Goal: Task Accomplishment & Management: Use online tool/utility

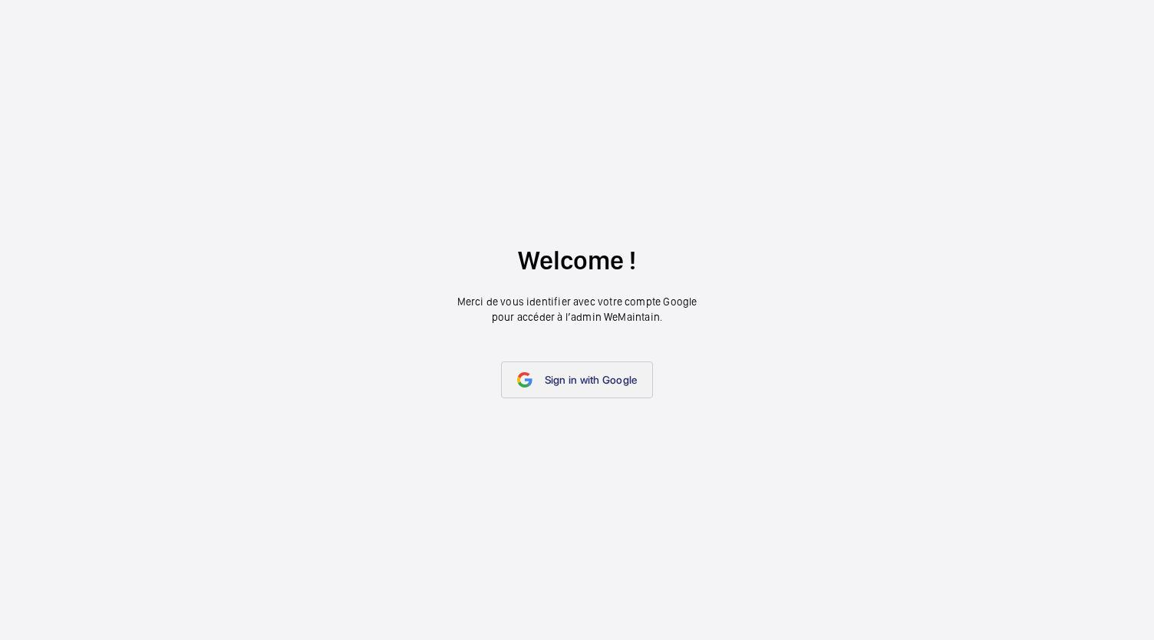
click at [612, 374] on span "Sign in with Google" at bounding box center [591, 380] width 93 height 12
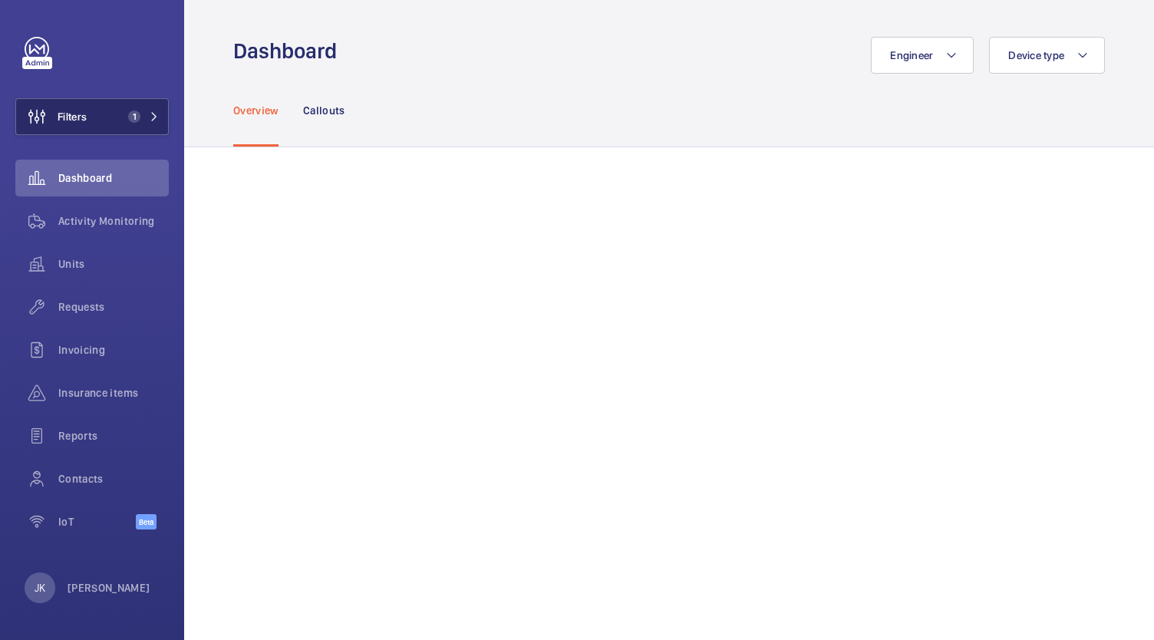
click at [138, 107] on button "Filters 1" at bounding box center [91, 116] width 153 height 37
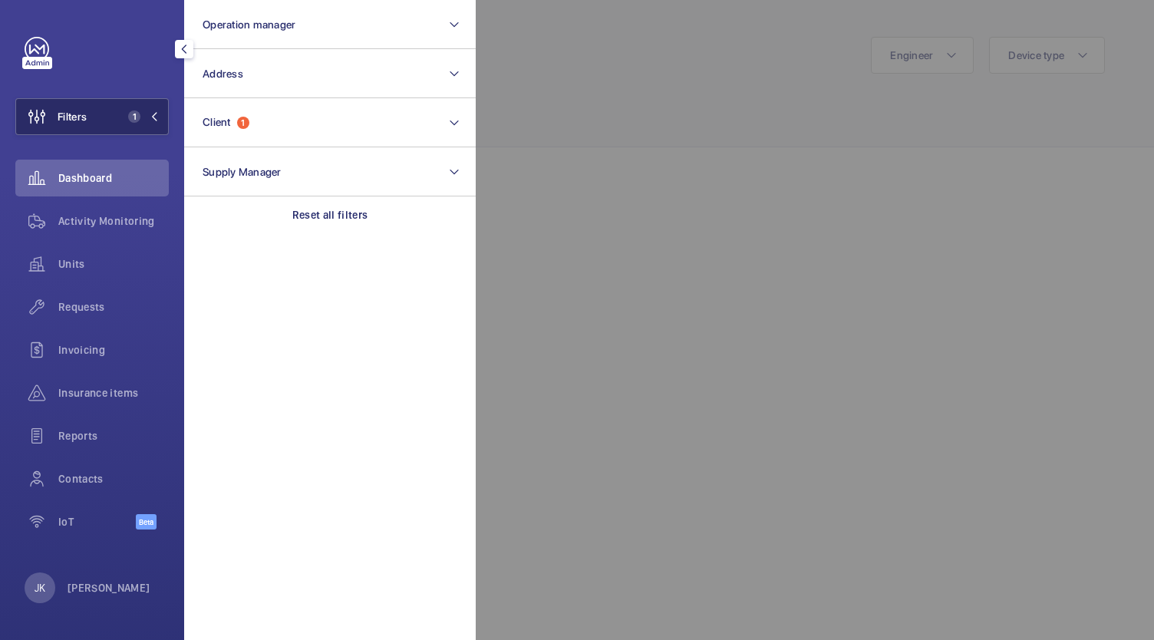
click at [363, 138] on button "Client 1" at bounding box center [330, 122] width 292 height 49
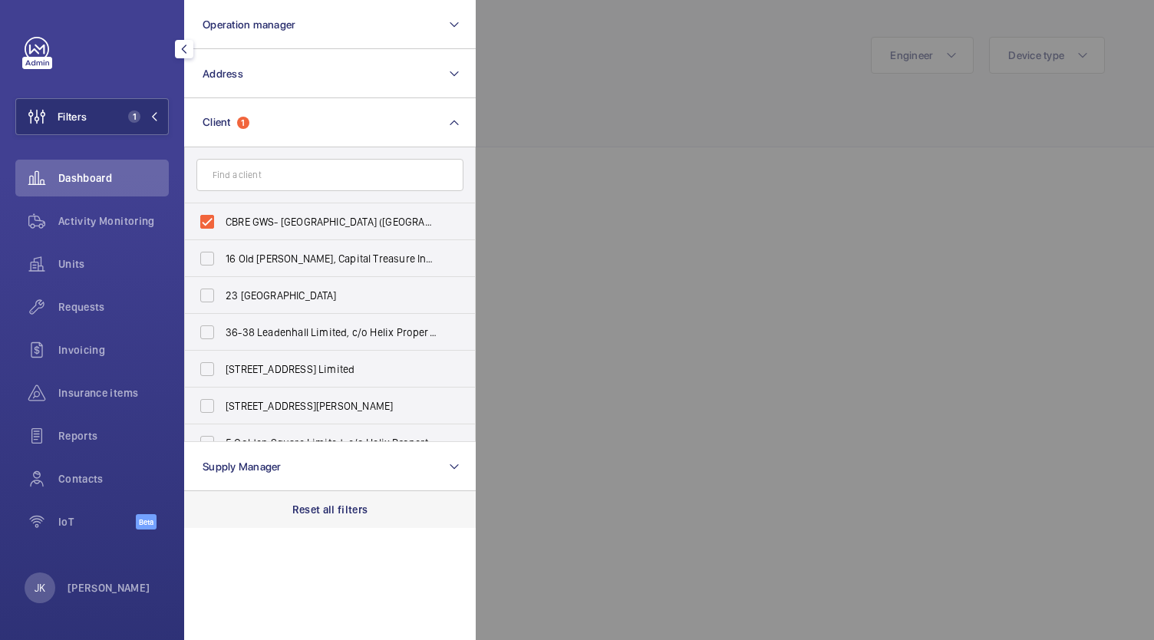
click at [328, 526] on div "Reset all filters" at bounding box center [330, 509] width 292 height 37
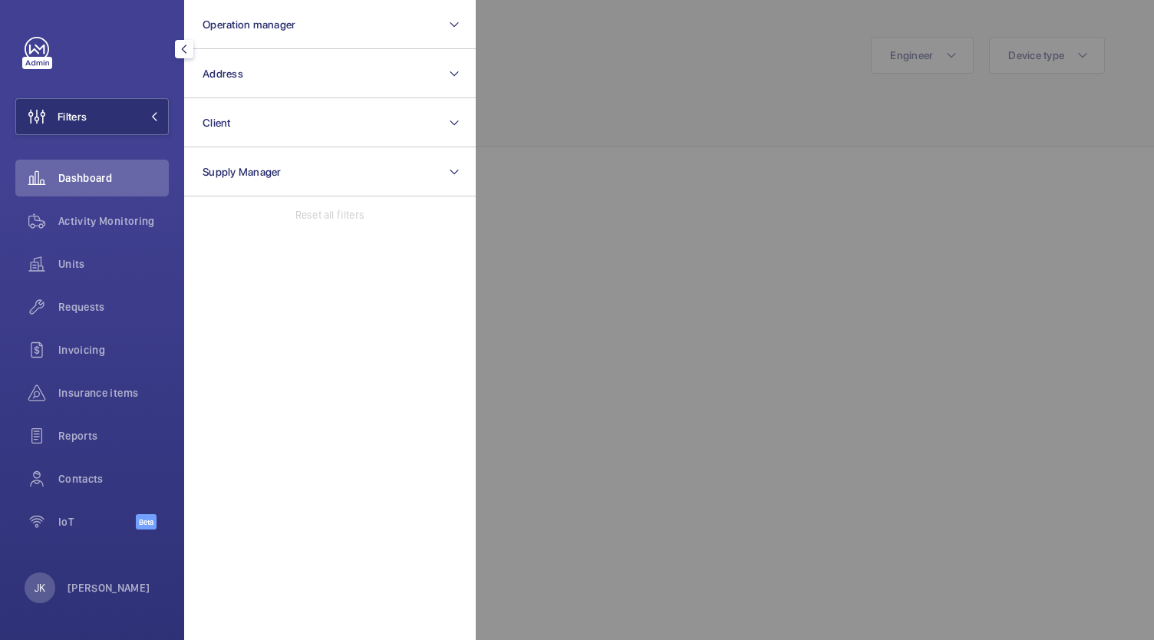
click at [555, 248] on div at bounding box center [1053, 320] width 1154 height 640
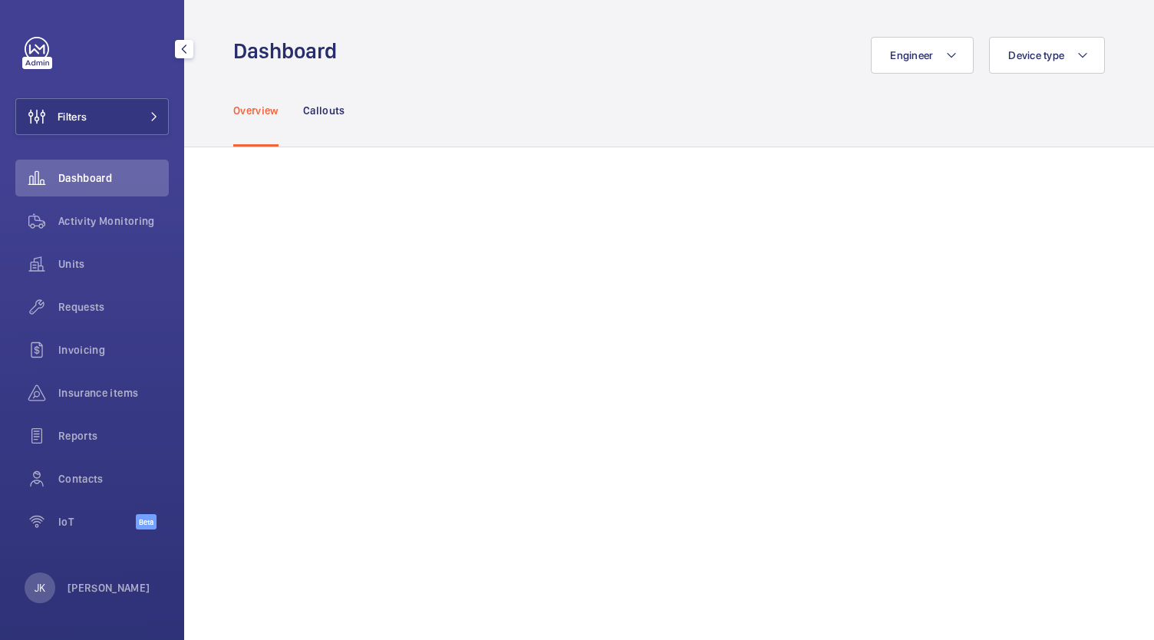
click at [111, 112] on button "Filters" at bounding box center [91, 116] width 153 height 37
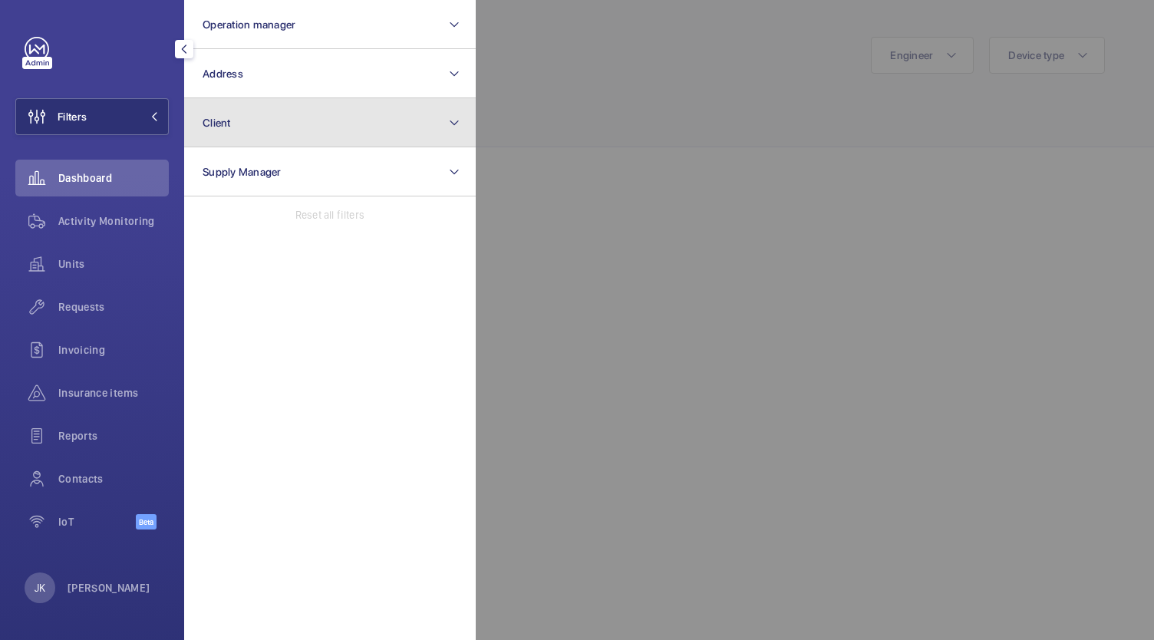
click at [332, 144] on button "Client" at bounding box center [330, 122] width 292 height 49
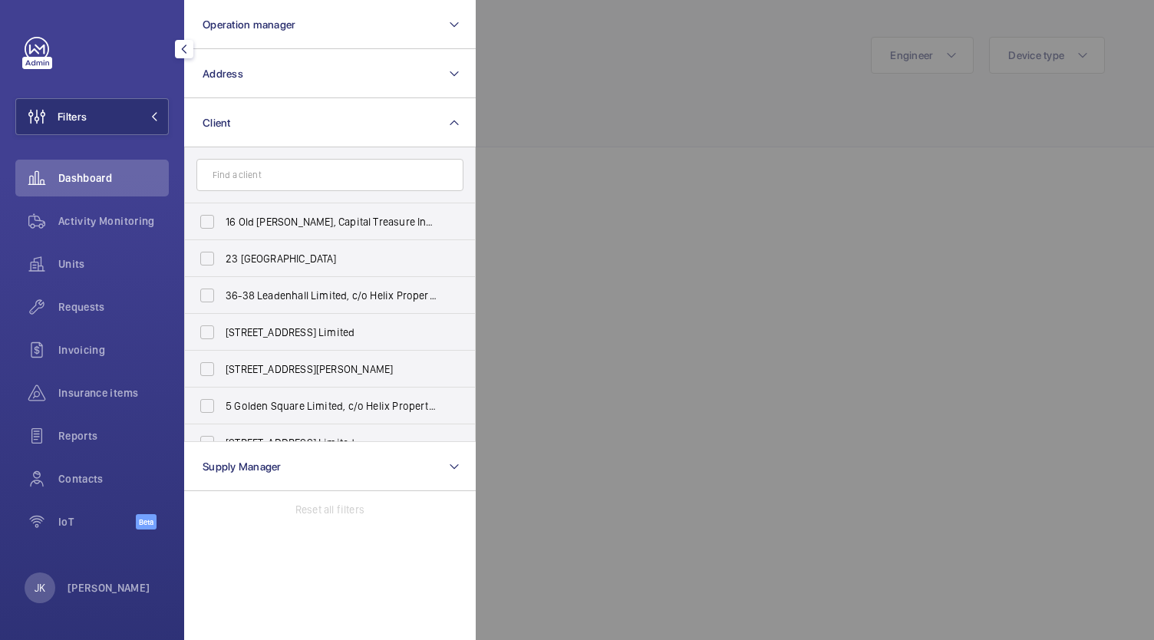
click at [365, 179] on input "text" at bounding box center [329, 175] width 267 height 32
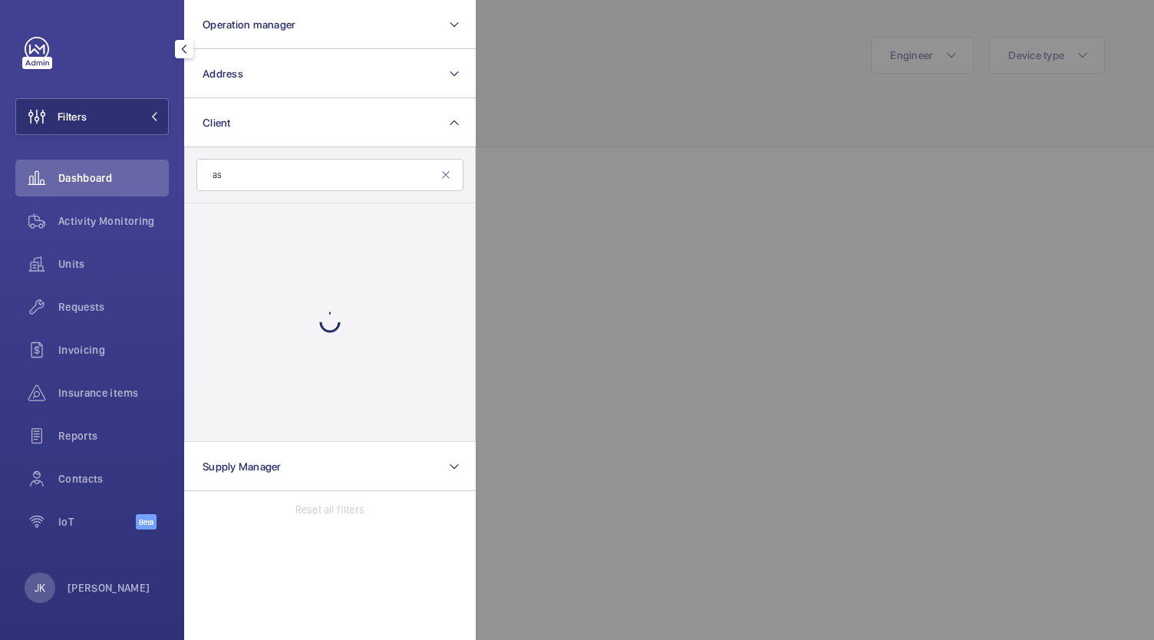
type input "a"
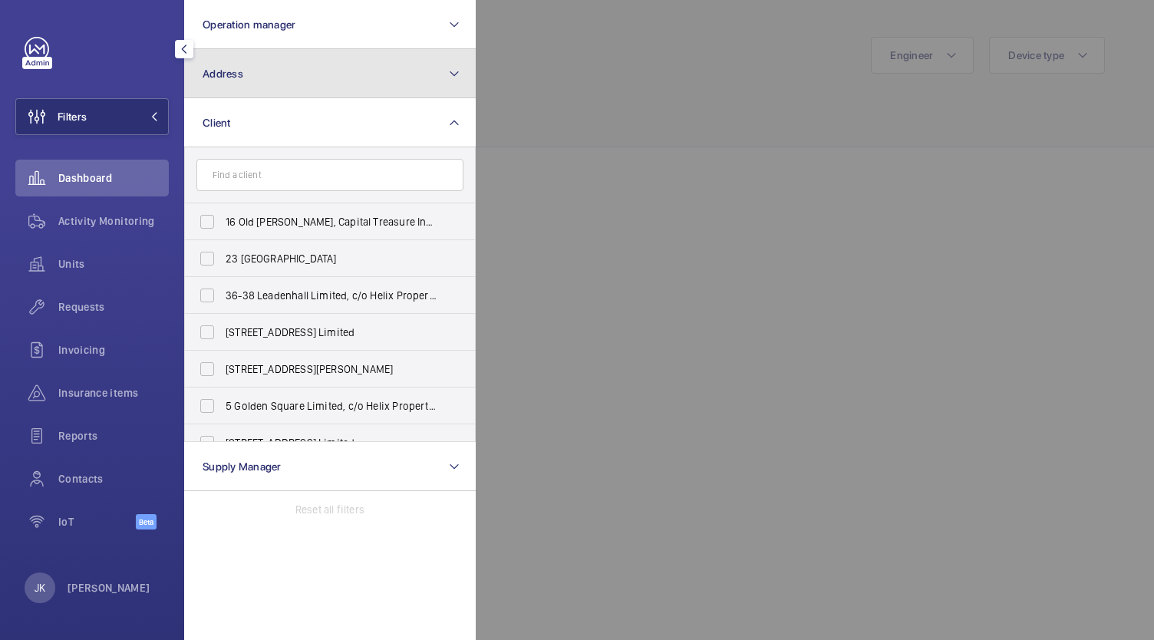
click at [409, 80] on button "Address" at bounding box center [330, 73] width 292 height 49
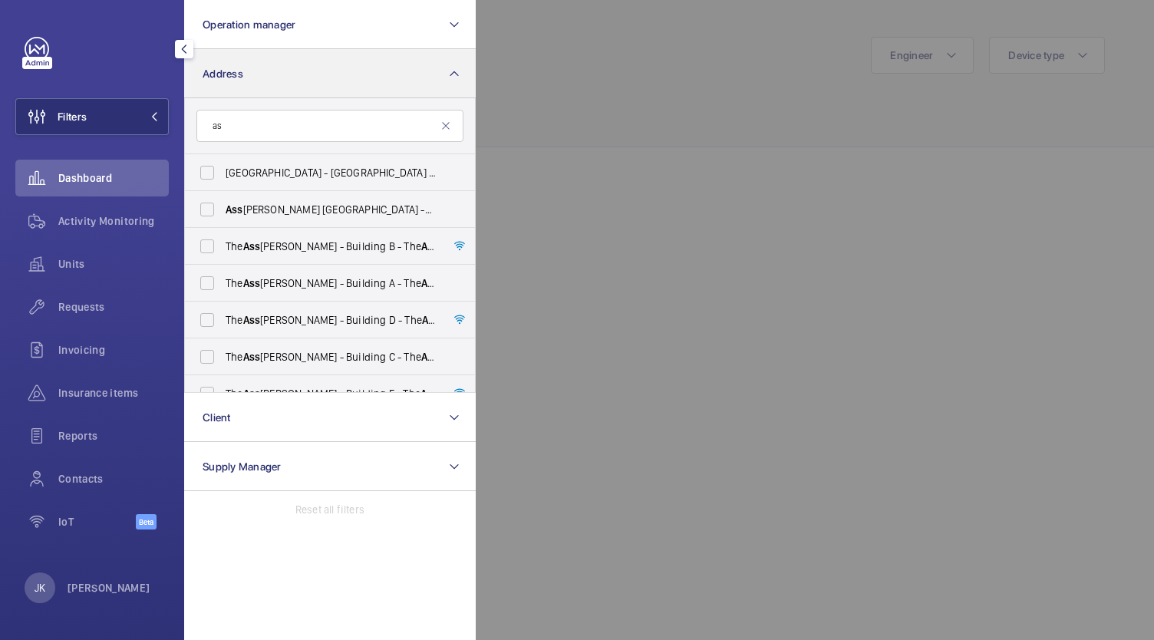
type input "a"
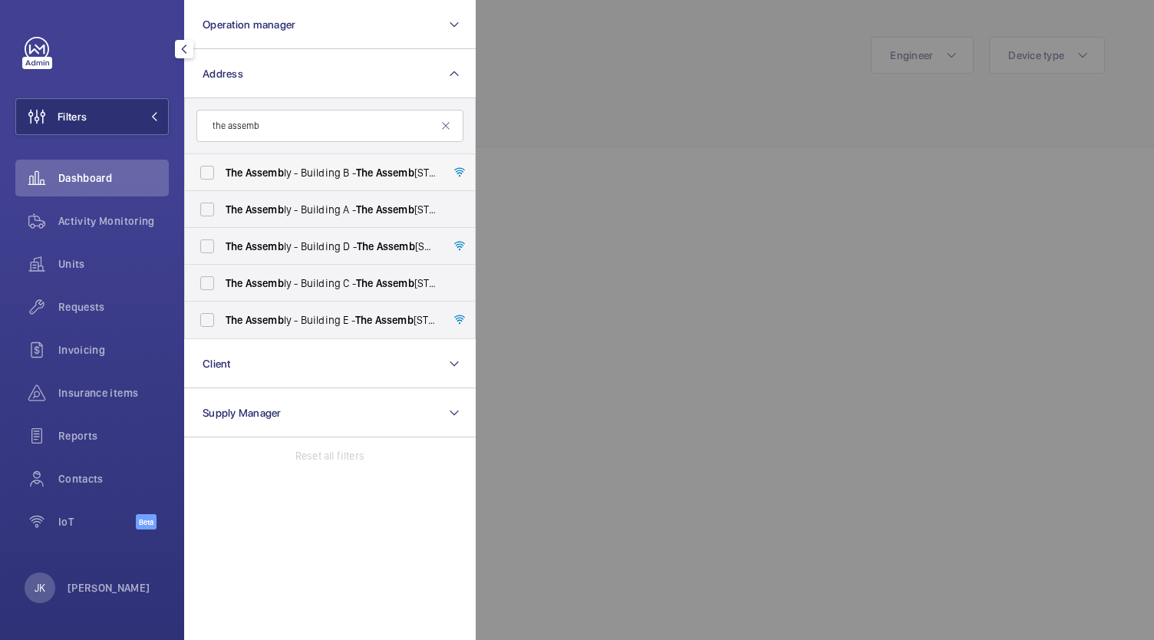
type input "the assemb"
click at [215, 175] on label "The Assemb ly - Building B - The Assemb ly - Building B, Montrose Crescent, WEM…" at bounding box center [318, 172] width 267 height 37
click at [215, 175] on input "The Assemb ly - Building B - The Assemb ly - Building B, Montrose Crescent, WEM…" at bounding box center [207, 172] width 31 height 31
checkbox input "true"
click at [210, 212] on label "The Assemb ly - Building A - The Assemb ly - Building A, Montrose Crescent, WEM…" at bounding box center [318, 209] width 267 height 37
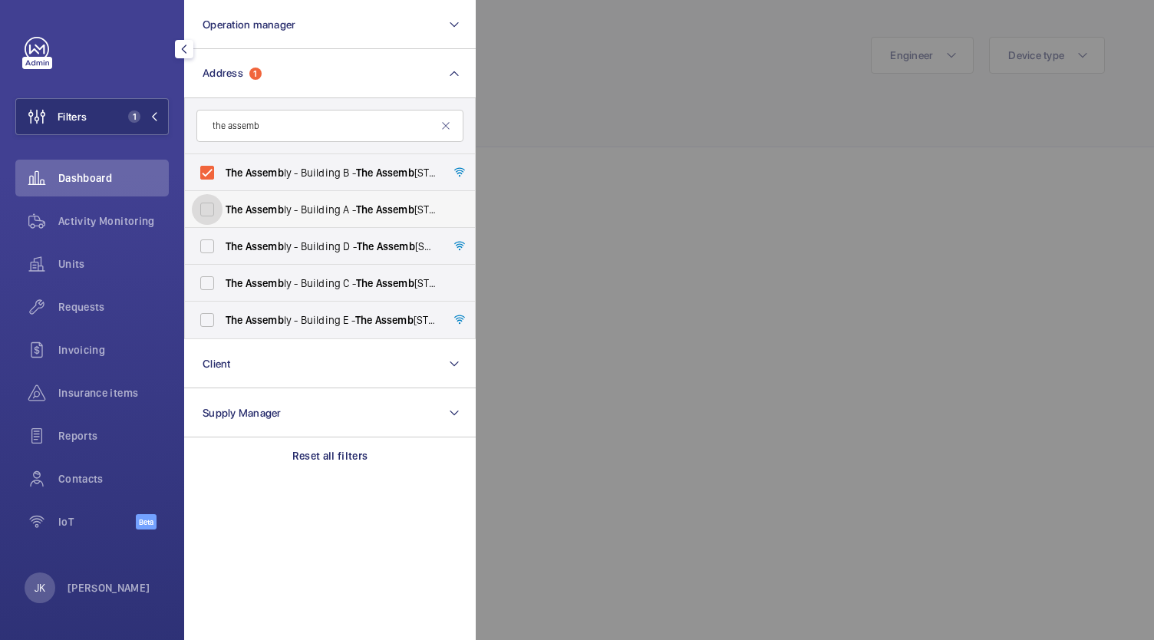
click at [210, 212] on input "The Assemb ly - Building A - The Assemb ly - Building A, Montrose Crescent, WEM…" at bounding box center [207, 209] width 31 height 31
checkbox input "true"
click at [204, 243] on label "The Assemb ly - Building D - The Assemb ly - Building D, Montrose Crescent, WEM…" at bounding box center [318, 246] width 267 height 37
click at [204, 243] on input "The Assemb ly - Building D - The Assemb ly - Building D, Montrose Crescent, WEM…" at bounding box center [207, 246] width 31 height 31
checkbox input "true"
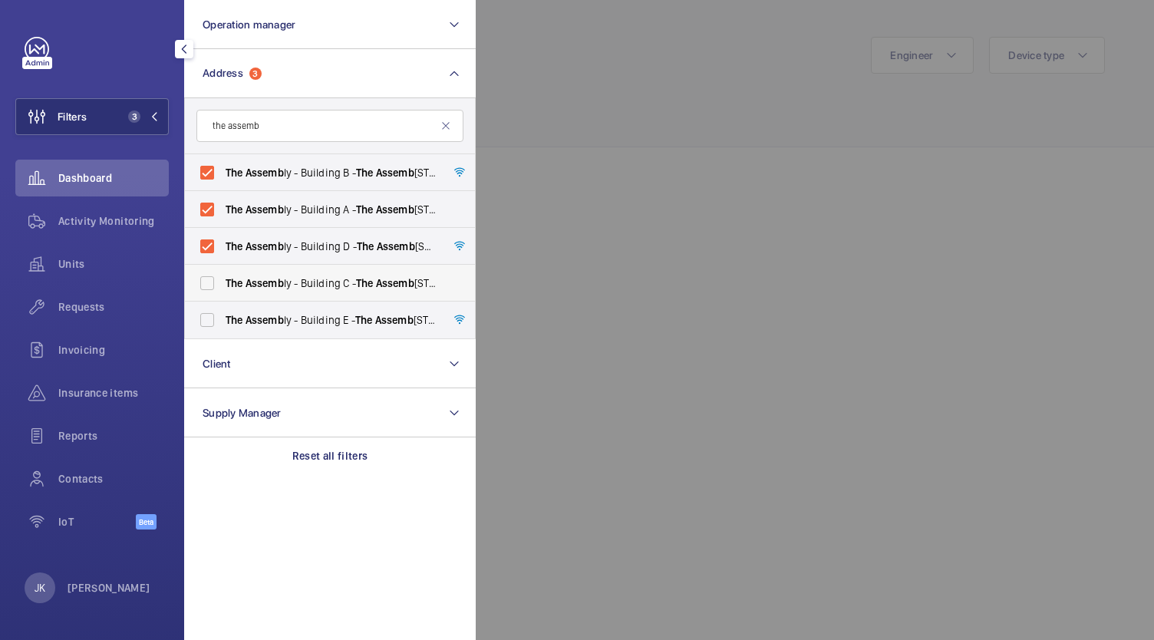
click at [206, 277] on label "The Assemb ly - Building C - The Assemb ly - Building C, Montrose Crescent, WEM…" at bounding box center [318, 283] width 267 height 37
click at [206, 277] on input "The Assemb ly - Building C - The Assemb ly - Building C, Montrose Crescent, WEM…" at bounding box center [207, 283] width 31 height 31
checkbox input "true"
click at [205, 332] on label "The Assemb ly - Building E - The Assemb ly - Building E, Montrose Crescent, WEM…" at bounding box center [318, 320] width 267 height 37
click at [205, 332] on input "The Assemb ly - Building E - The Assemb ly - Building E, Montrose Crescent, WEM…" at bounding box center [207, 320] width 31 height 31
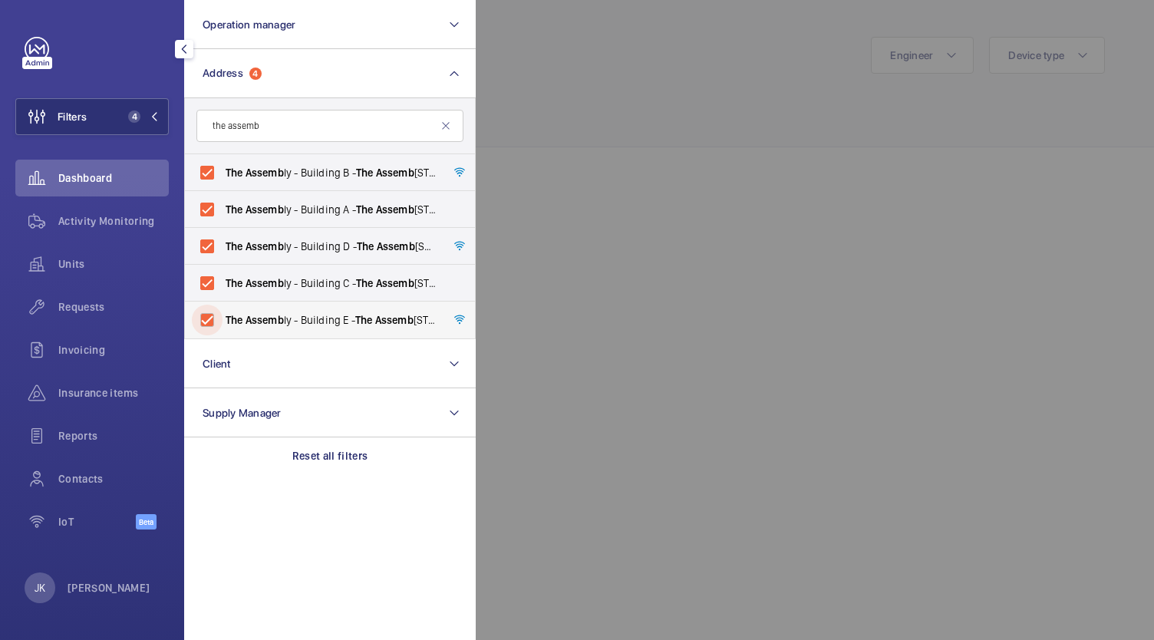
checkbox input "true"
click at [691, 167] on div at bounding box center [1053, 320] width 1154 height 640
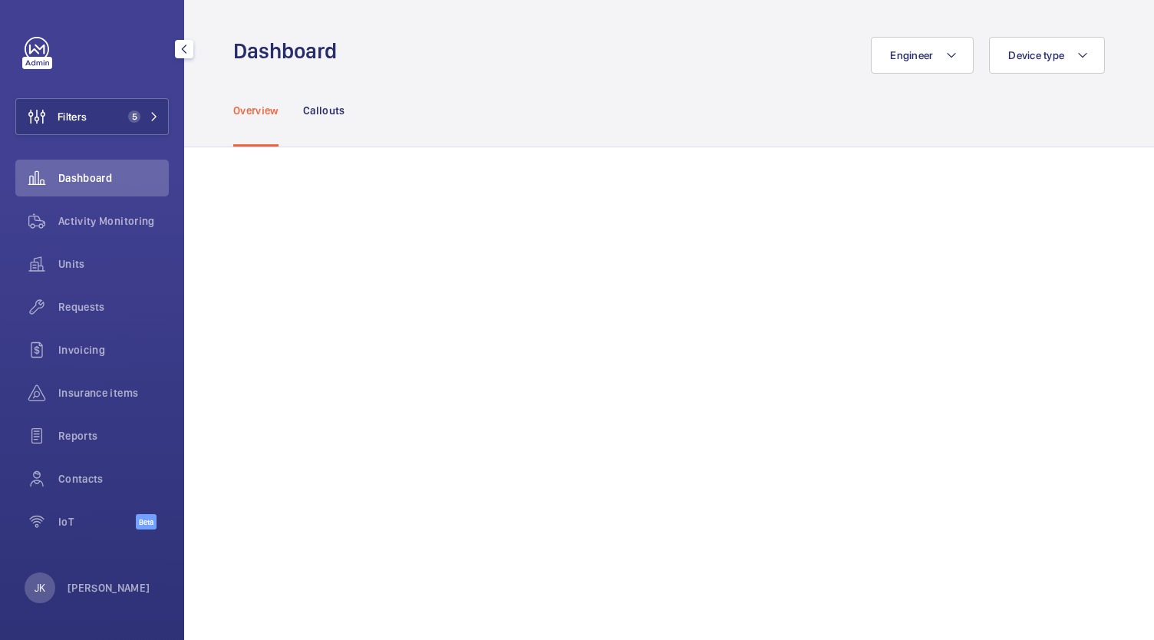
click at [319, 104] on p "Callouts" at bounding box center [324, 110] width 42 height 15
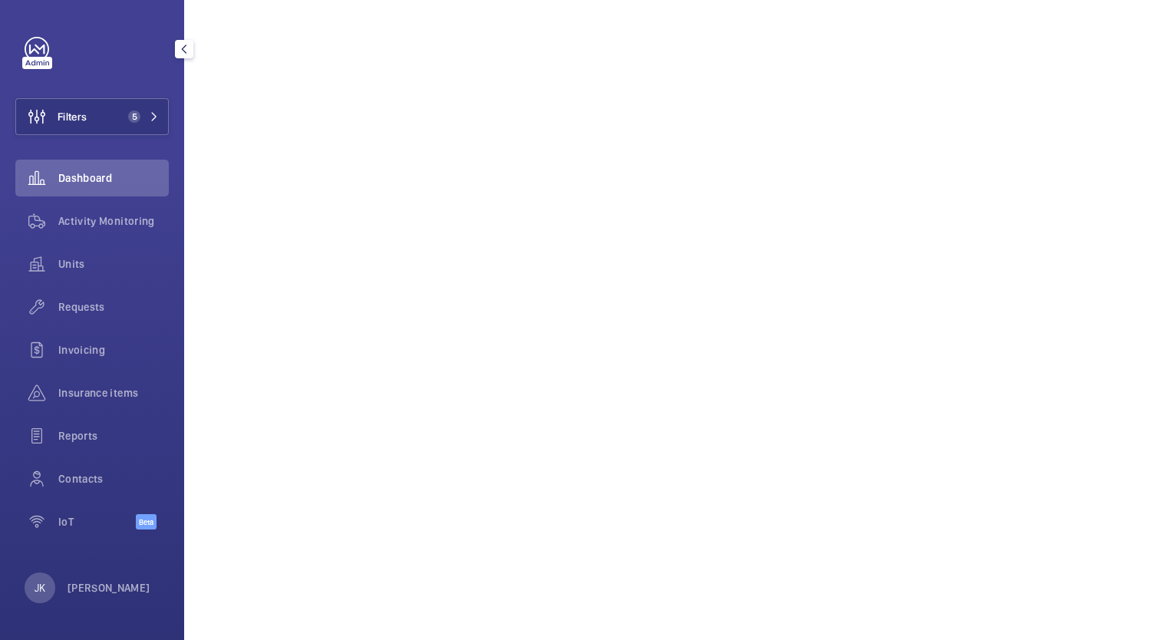
scroll to position [968, 0]
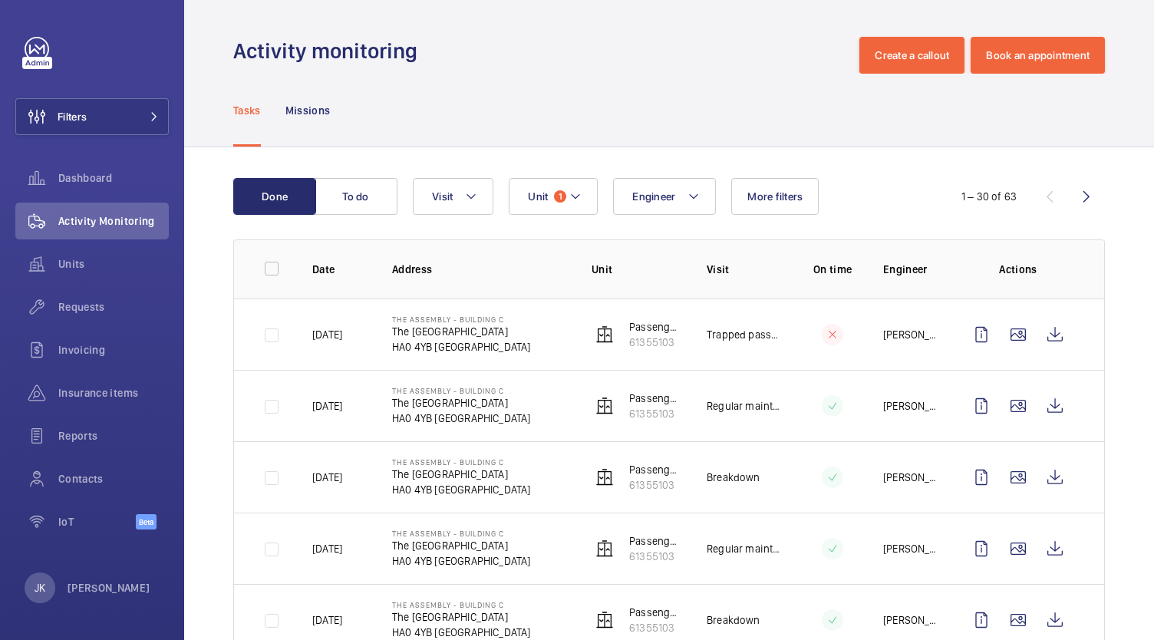
click at [515, 318] on p "The Assembly - Building C" at bounding box center [461, 319] width 139 height 9
click at [531, 352] on p "HA0 4YB [GEOGRAPHIC_DATA]" at bounding box center [461, 346] width 139 height 15
click at [531, 341] on p "HA0 4YB [GEOGRAPHIC_DATA]" at bounding box center [461, 346] width 139 height 15
click at [968, 336] on wm-front-icon-button at bounding box center [981, 334] width 37 height 37
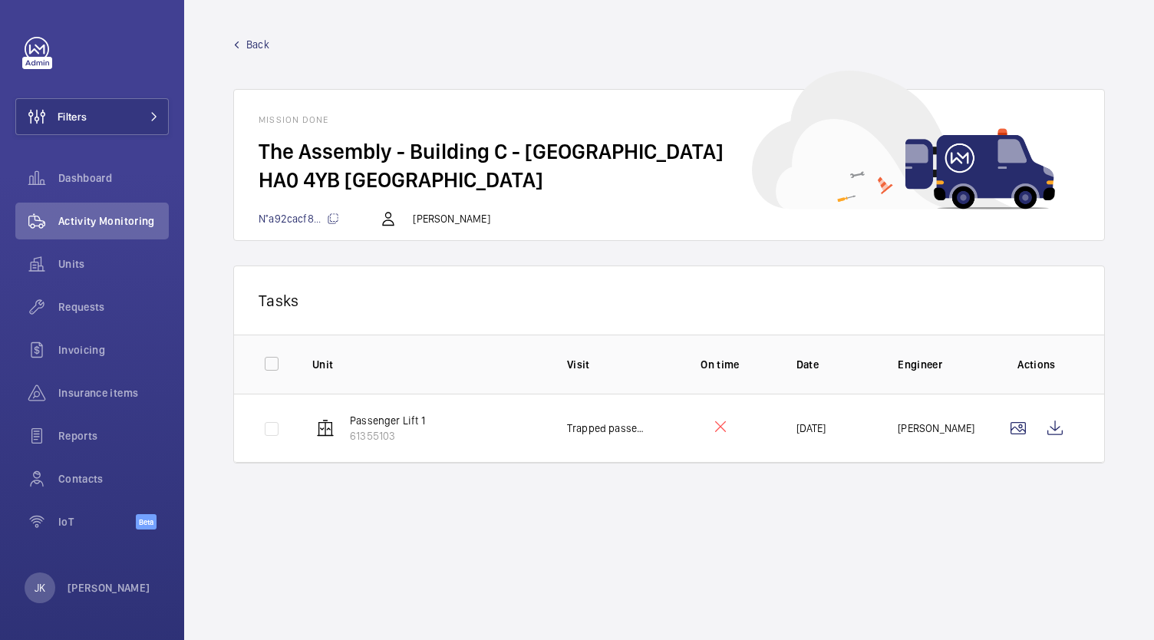
click at [283, 217] on span "N°a92cacf8..." at bounding box center [299, 219] width 81 height 12
click at [1018, 436] on wm-front-icon-button at bounding box center [1018, 428] width 37 height 37
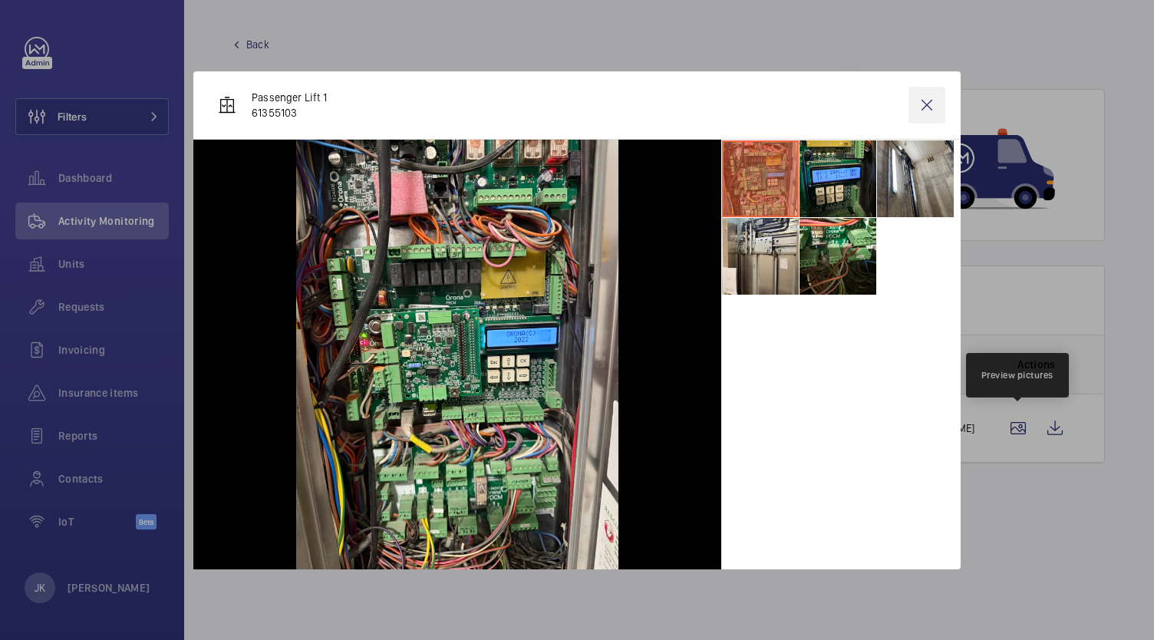
click at [919, 102] on wm-front-icon-button at bounding box center [927, 105] width 37 height 37
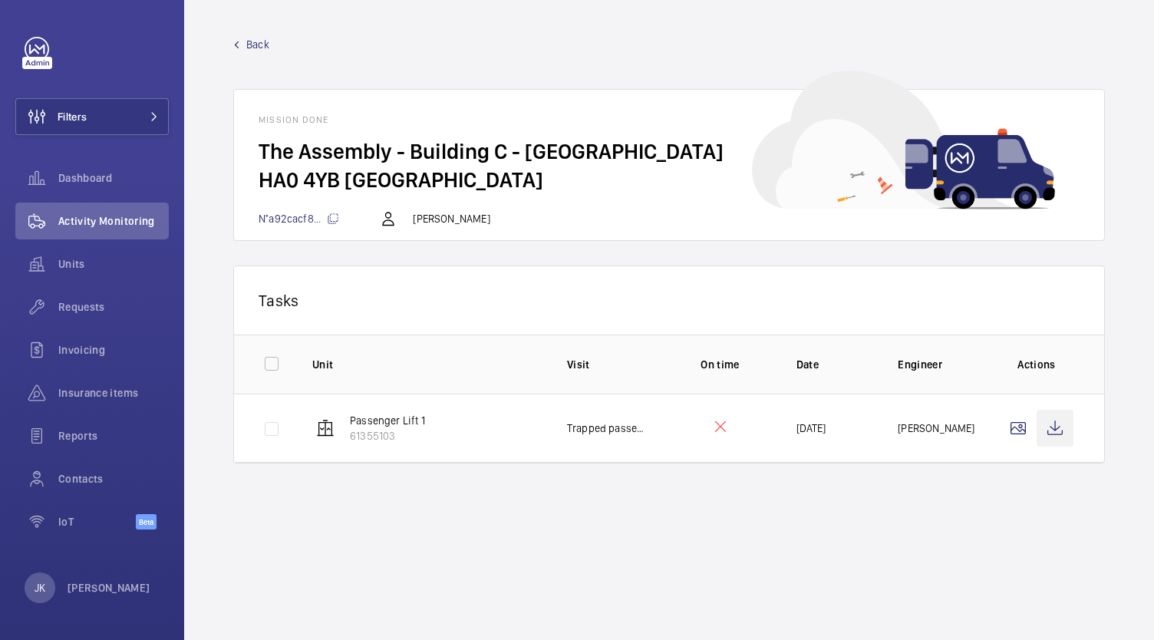
click at [1061, 428] on wm-front-icon-button at bounding box center [1055, 428] width 37 height 37
